Goal: Find specific page/section

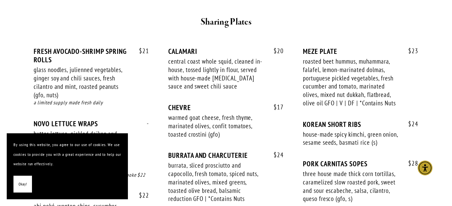
scroll to position [270, 0]
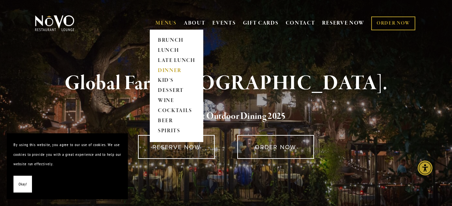
click at [169, 70] on link "DINNER" at bounding box center [177, 71] width 42 height 10
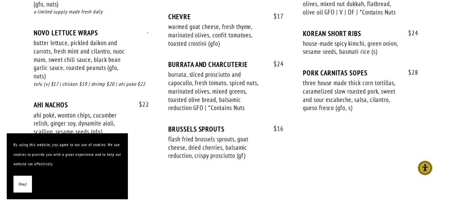
scroll to position [371, 0]
